Goal: Find contact information: Find contact information

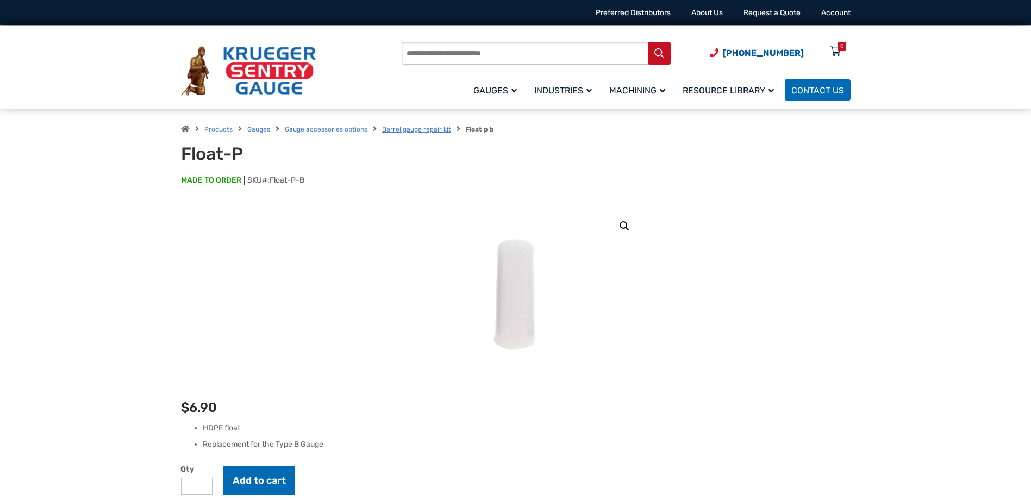
click at [410, 132] on link "Barrel gauge repair kit" at bounding box center [416, 130] width 69 height 8
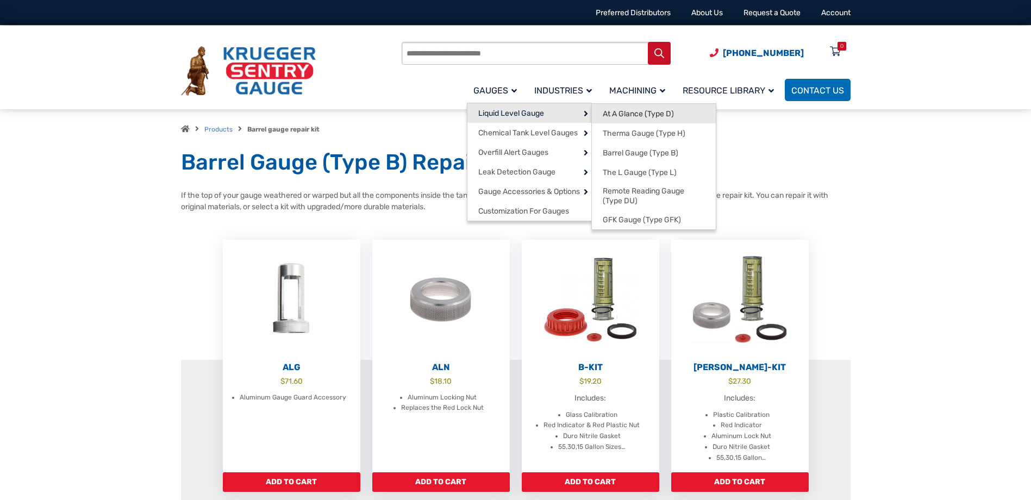
click at [626, 110] on span "At A Glance (Type D)" at bounding box center [638, 114] width 71 height 10
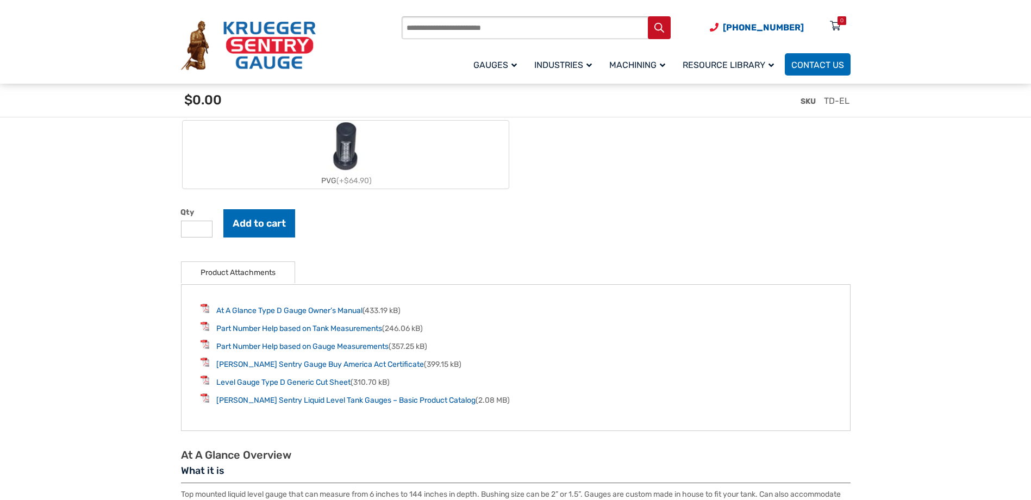
scroll to position [1305, 0]
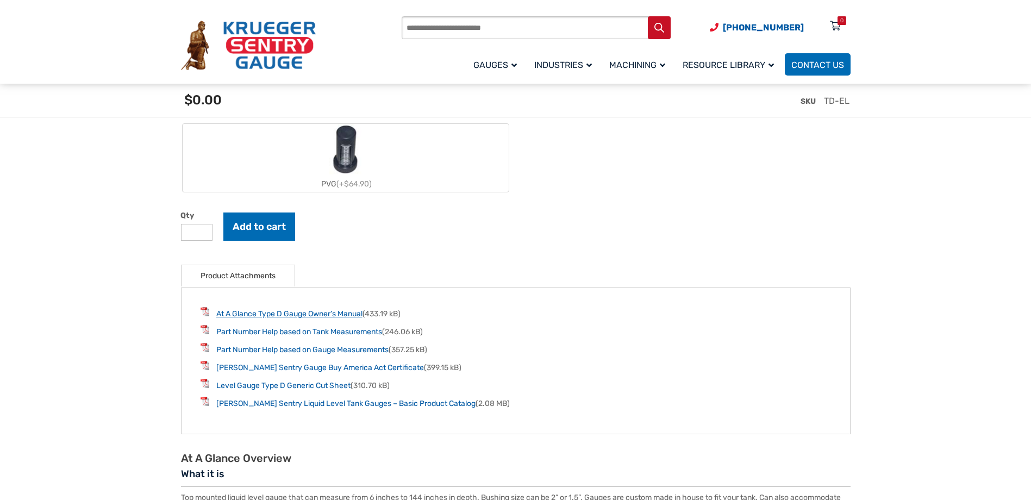
click at [261, 313] on link "At A Glance Type D Gauge Owner’s Manual" at bounding box center [289, 313] width 146 height 9
click at [301, 333] on link "Part Number Help based on Tank Measurements" at bounding box center [299, 331] width 166 height 9
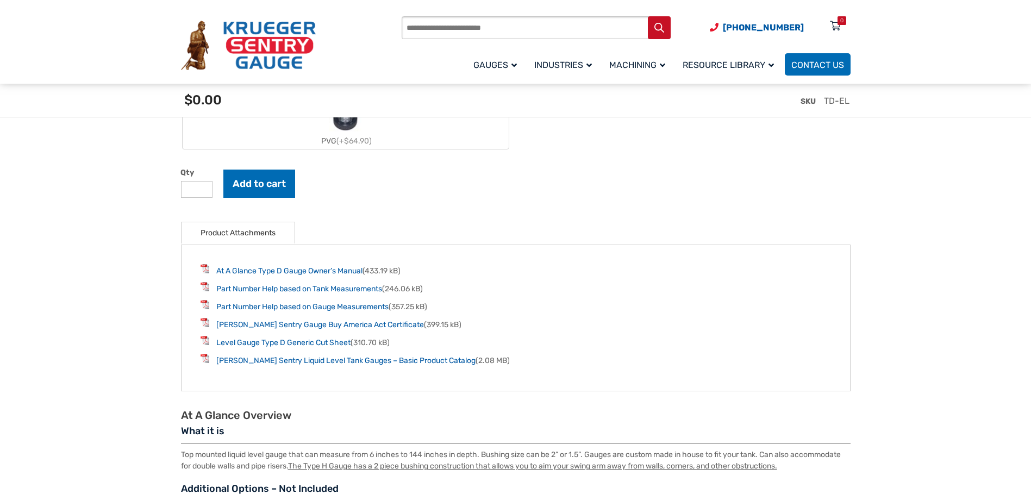
scroll to position [1413, 0]
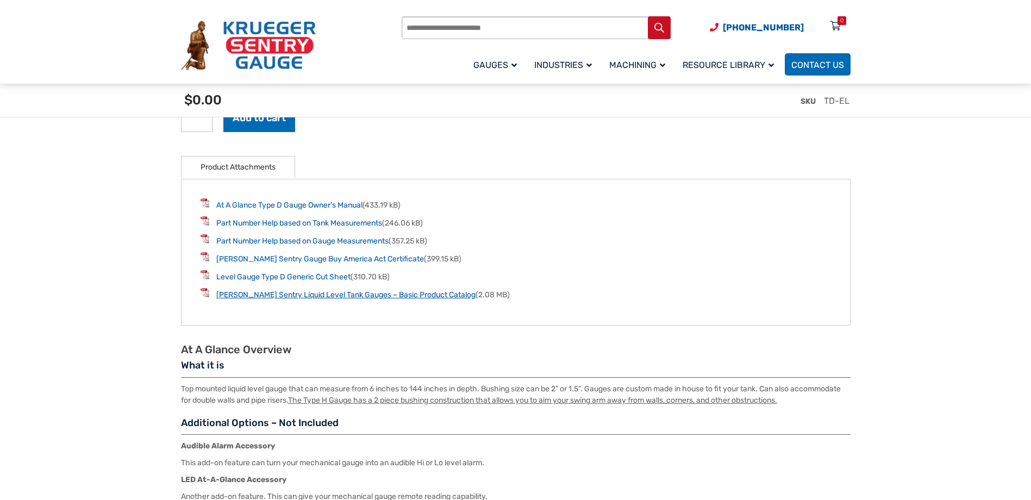
click at [375, 296] on link "Krueger Sentry Liquid Level Tank Gauges – Basic Product Catalog" at bounding box center [345, 294] width 259 height 9
click at [441, 12] on div "Products search (920) 434-8860 Menu 0 Menu Account Gauges Liquid Level Gauge At…" at bounding box center [516, 42] width 696 height 85
click at [443, 26] on input "Products search" at bounding box center [536, 27] width 269 height 23
type input "******"
click at [648, 16] on button "Search" at bounding box center [659, 27] width 23 height 23
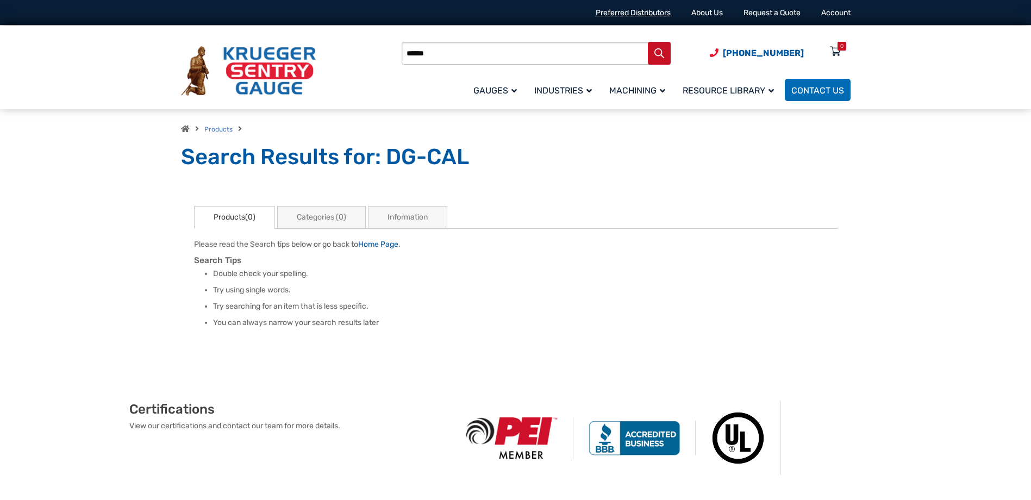
click at [631, 8] on link "Preferred Distributors" at bounding box center [633, 12] width 75 height 9
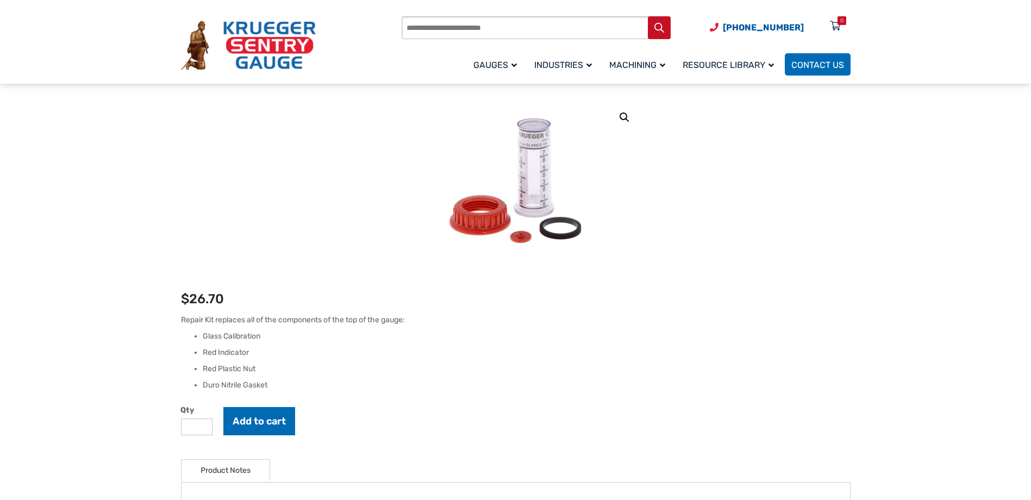
scroll to position [163, 0]
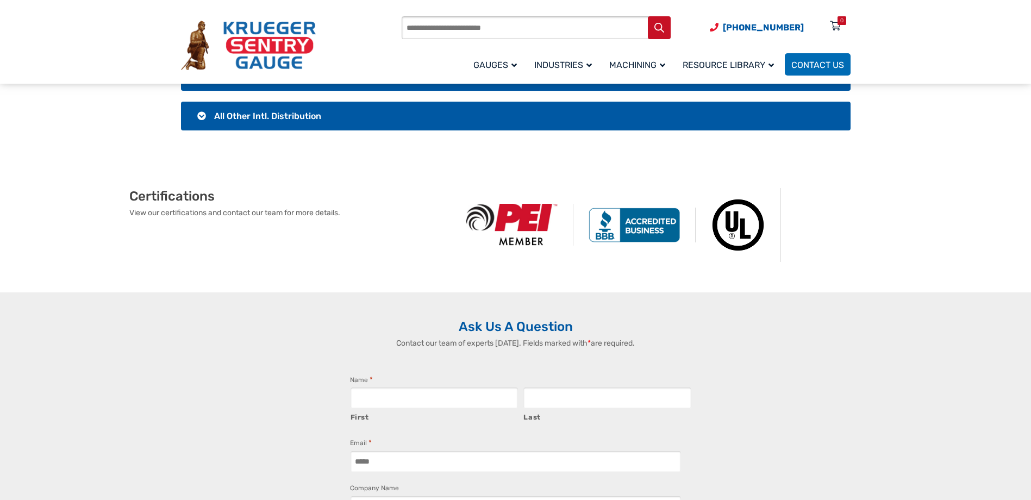
scroll to position [2120, 0]
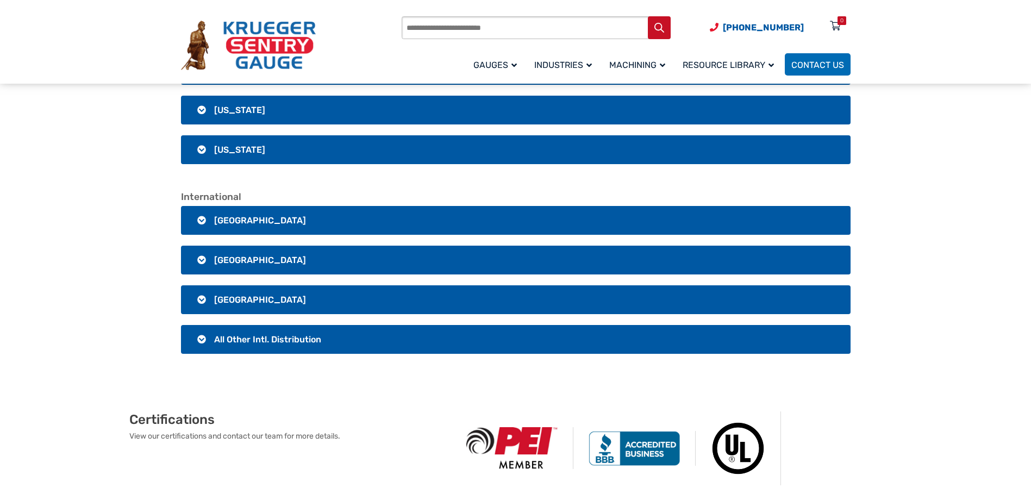
click at [204, 225] on h3 "[GEOGRAPHIC_DATA]" at bounding box center [516, 220] width 670 height 29
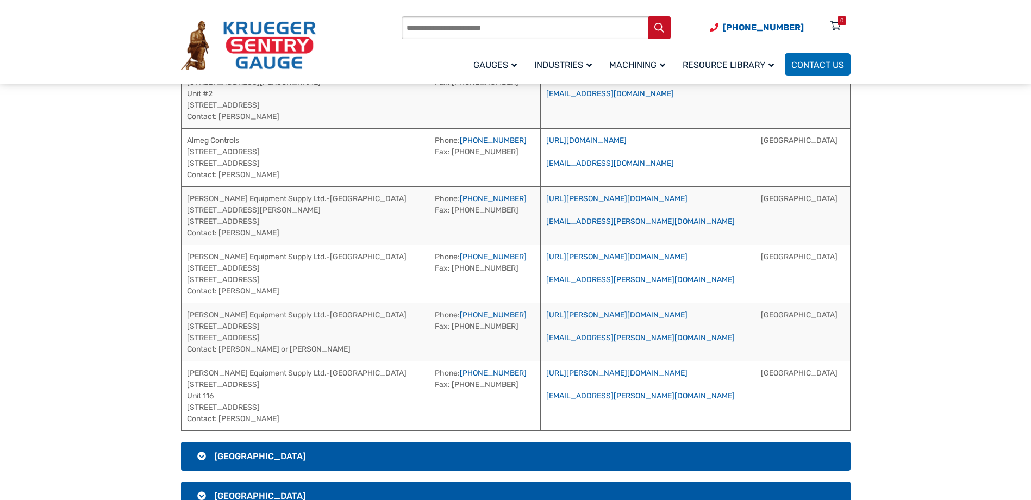
scroll to position [2392, 0]
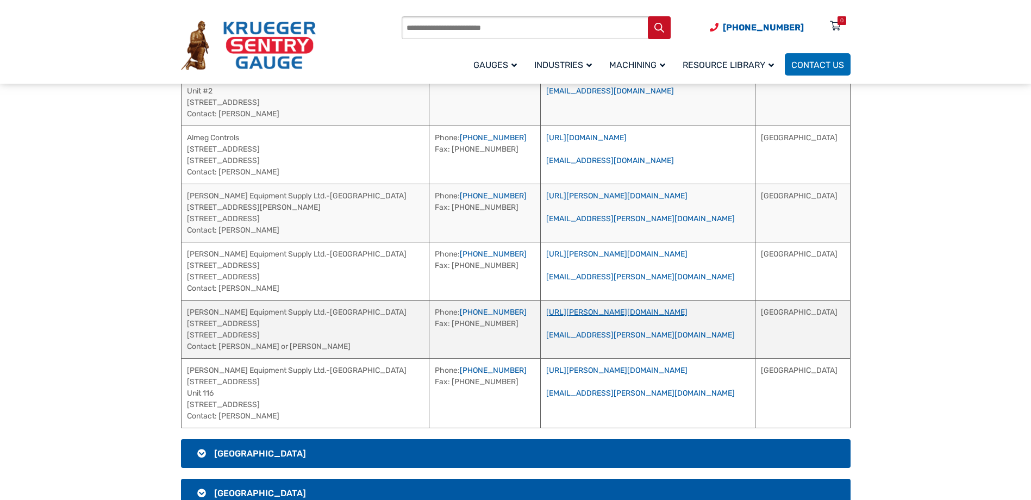
click at [633, 311] on link "[URL][PERSON_NAME][DOMAIN_NAME]" at bounding box center [616, 312] width 141 height 9
